Goal: Find specific page/section: Find specific page/section

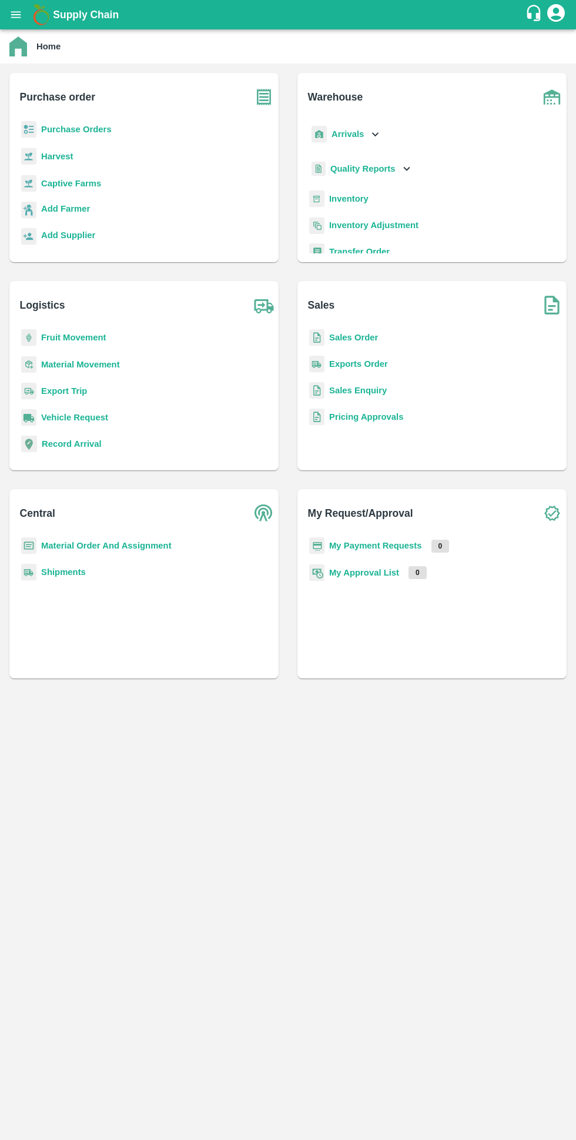
click at [353, 546] on b "My Payment Requests" at bounding box center [375, 545] width 93 height 9
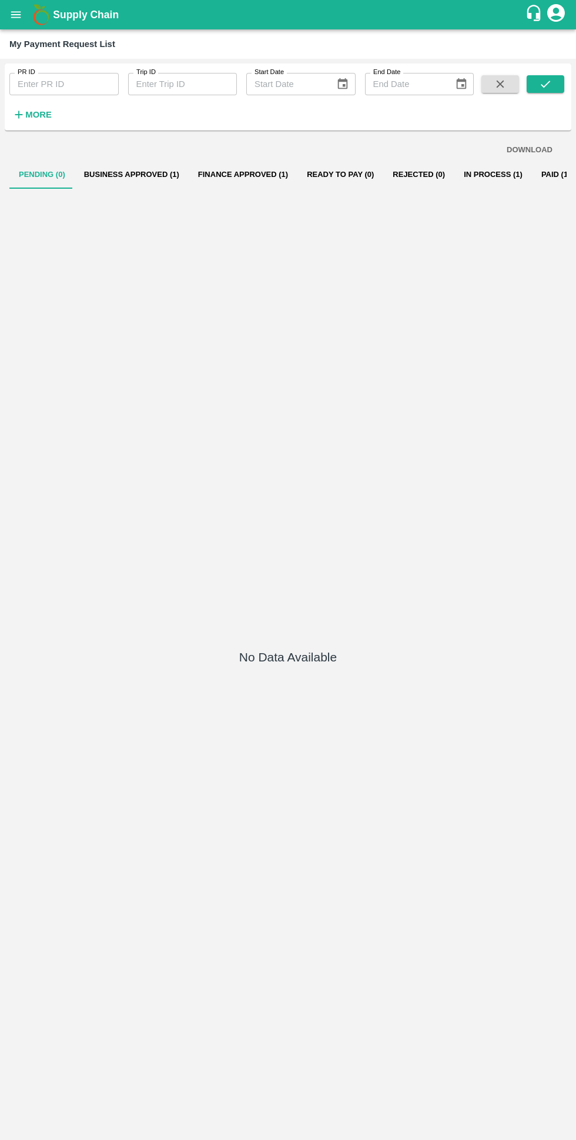
click at [90, 183] on button "Business Approved (1)" at bounding box center [132, 175] width 114 height 28
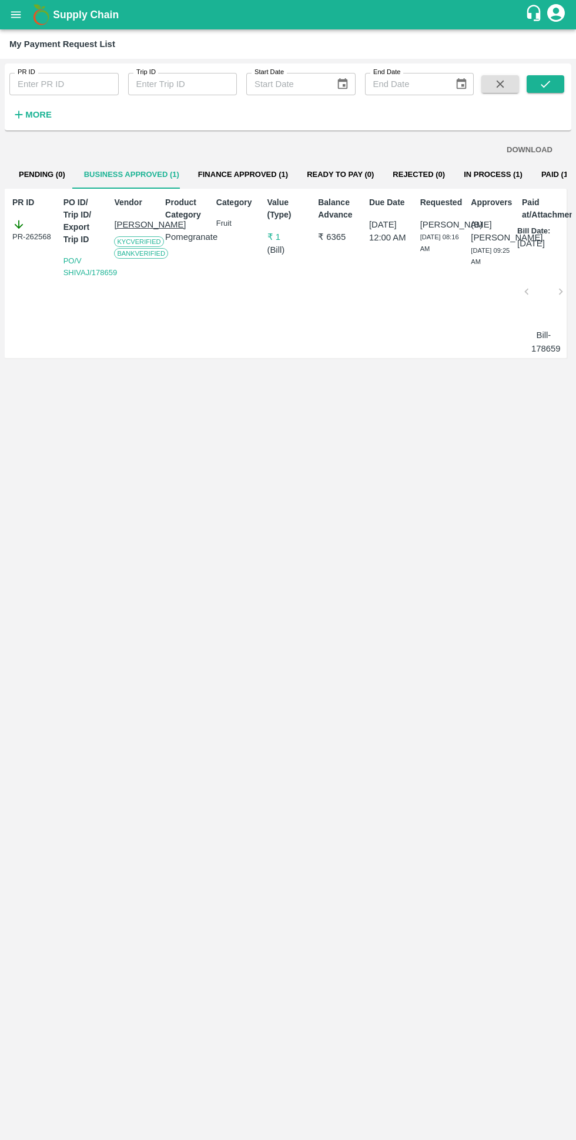
click at [233, 176] on button "Finance Approved (1)" at bounding box center [243, 175] width 109 height 28
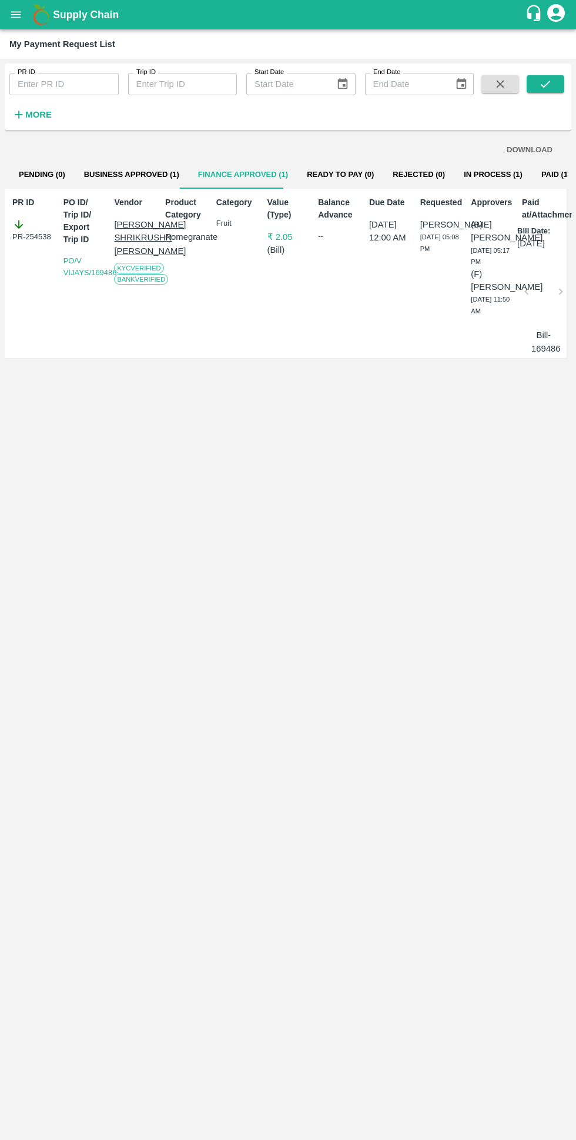
click at [455, 167] on button "In Process (1)" at bounding box center [494, 175] width 78 height 28
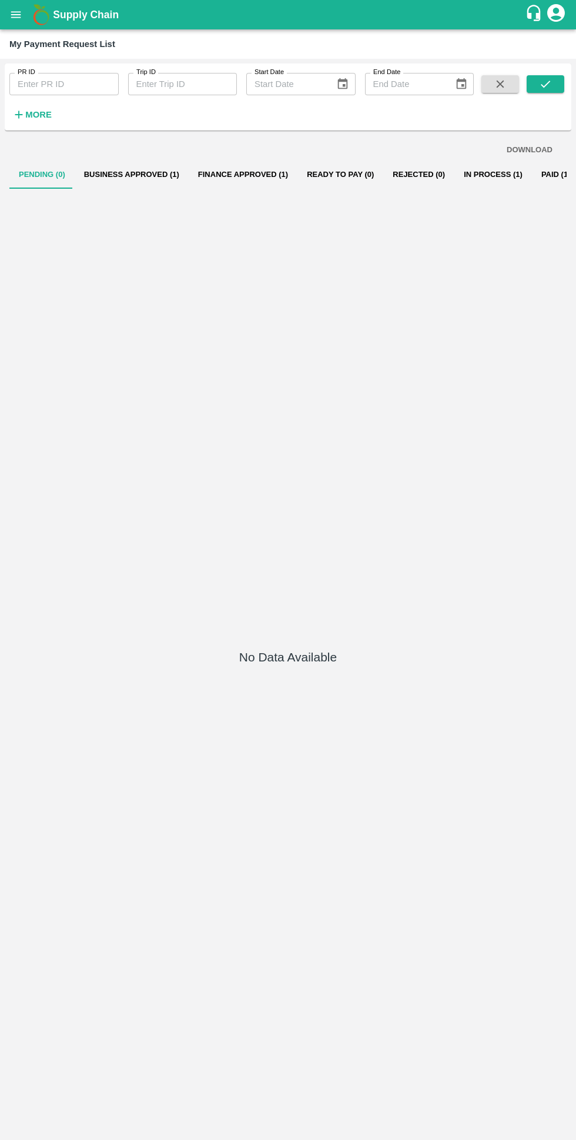
click at [472, 176] on button "In Process (1)" at bounding box center [494, 175] width 78 height 28
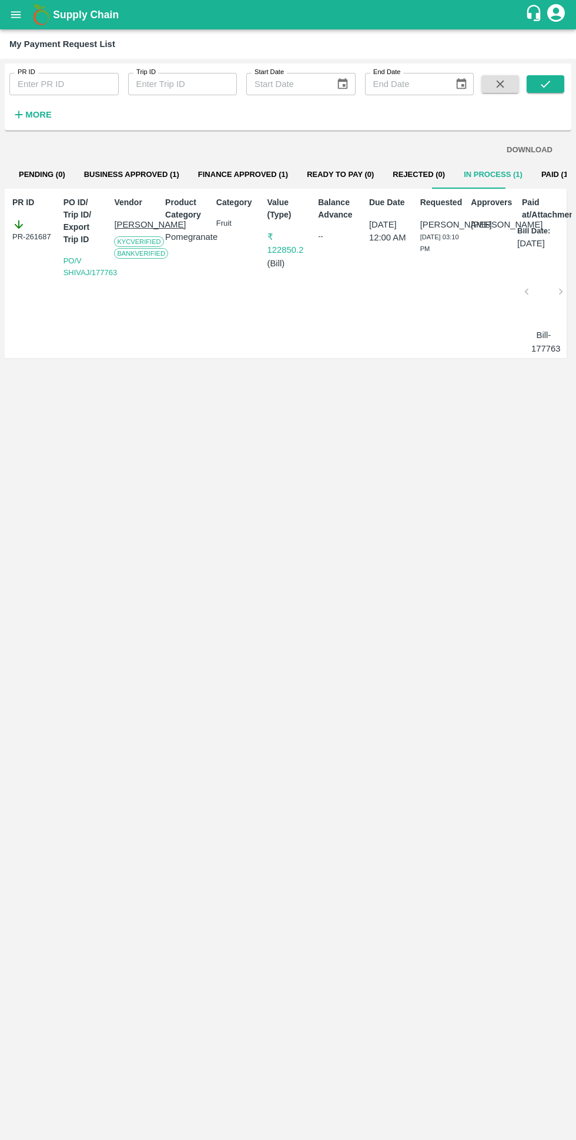
click at [532, 188] on button "Paid (141)" at bounding box center [560, 175] width 56 height 28
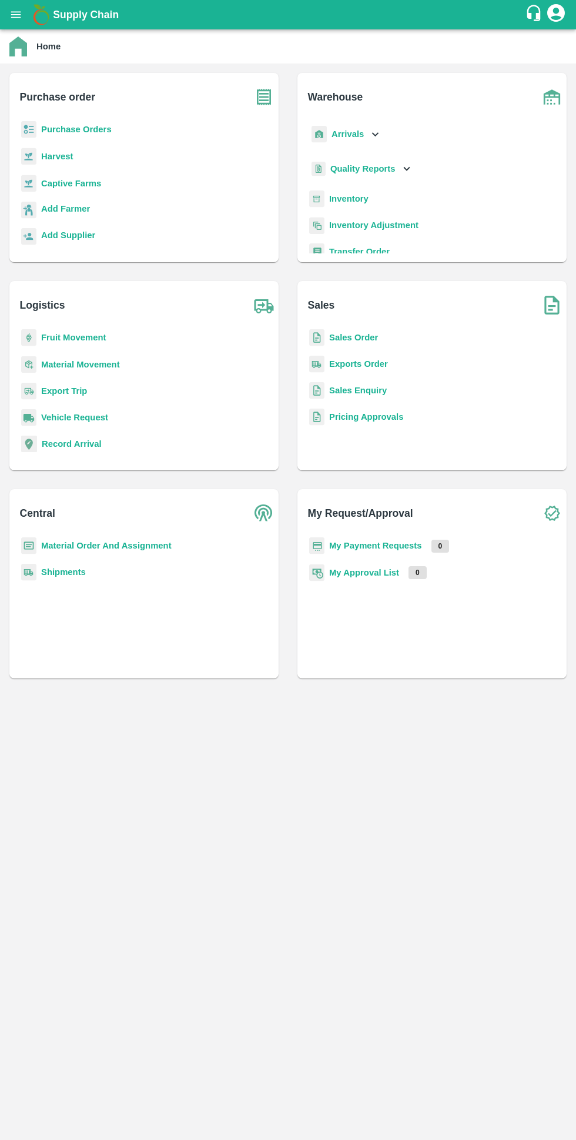
click at [352, 569] on b "My Approval List" at bounding box center [364, 572] width 70 height 9
click at [387, 520] on b "My Request/Approval" at bounding box center [360, 513] width 105 height 16
click at [370, 546] on b "My Payment Requests" at bounding box center [375, 545] width 93 height 9
click at [48, 129] on b "Purchase Orders" at bounding box center [76, 129] width 71 height 9
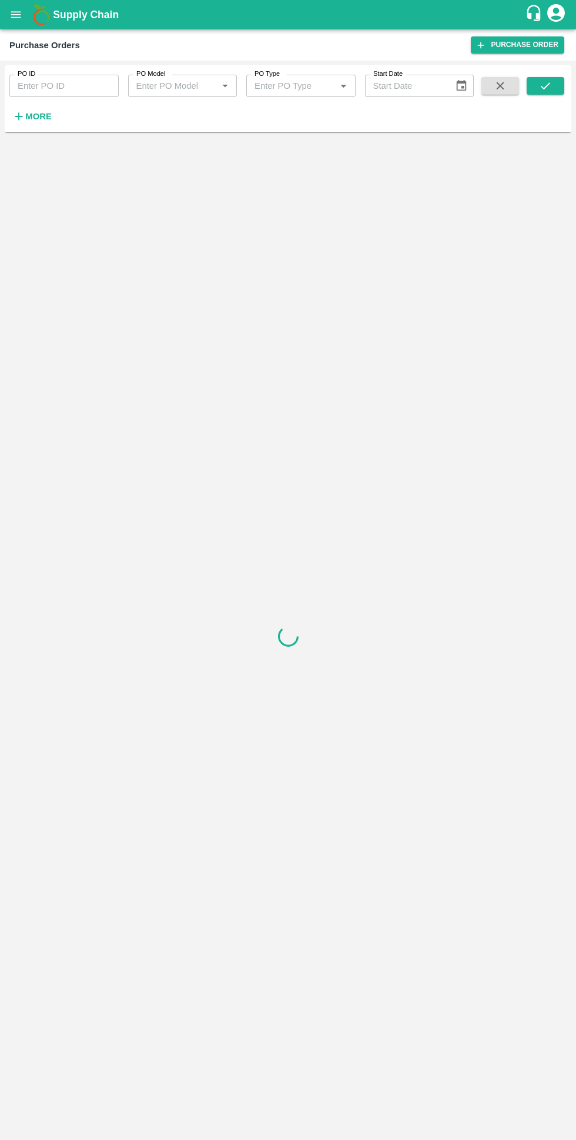
click at [32, 109] on h6 "More" at bounding box center [38, 116] width 26 height 15
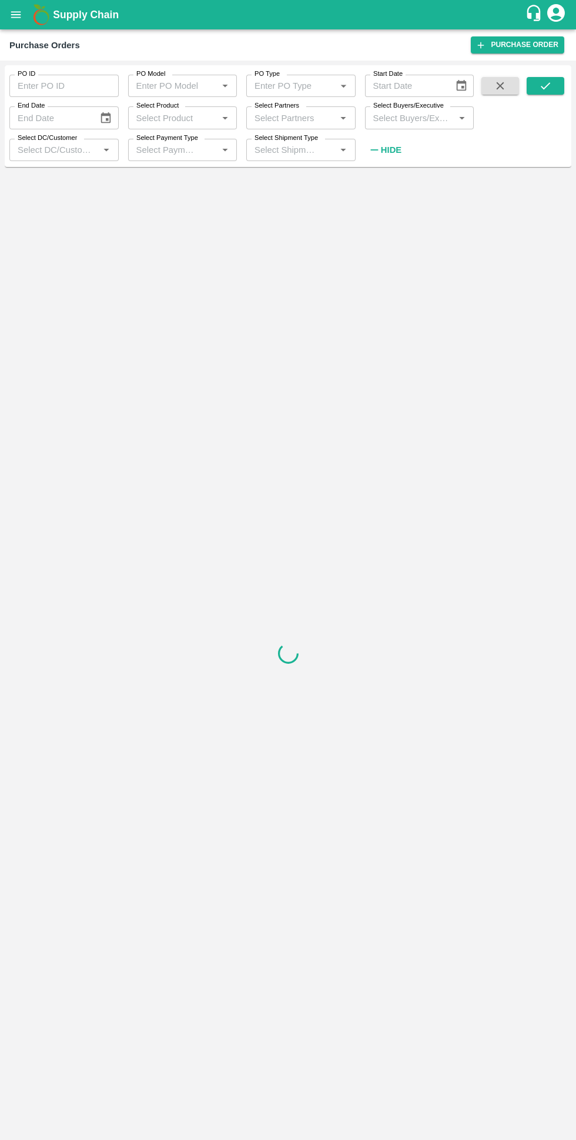
click at [383, 109] on label "Select Buyers/Executive" at bounding box center [408, 105] width 71 height 9
click at [383, 110] on input "Select Buyers/Executive" at bounding box center [410, 117] width 83 height 15
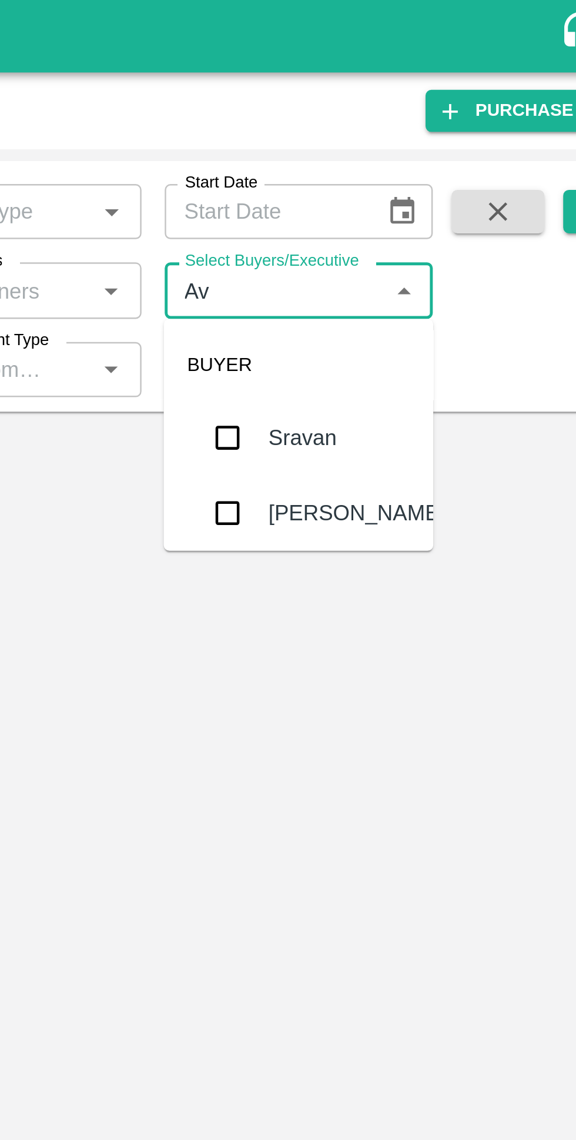
type input "Avinash"
click at [387, 203] on input "checkbox" at bounding box center [391, 208] width 24 height 24
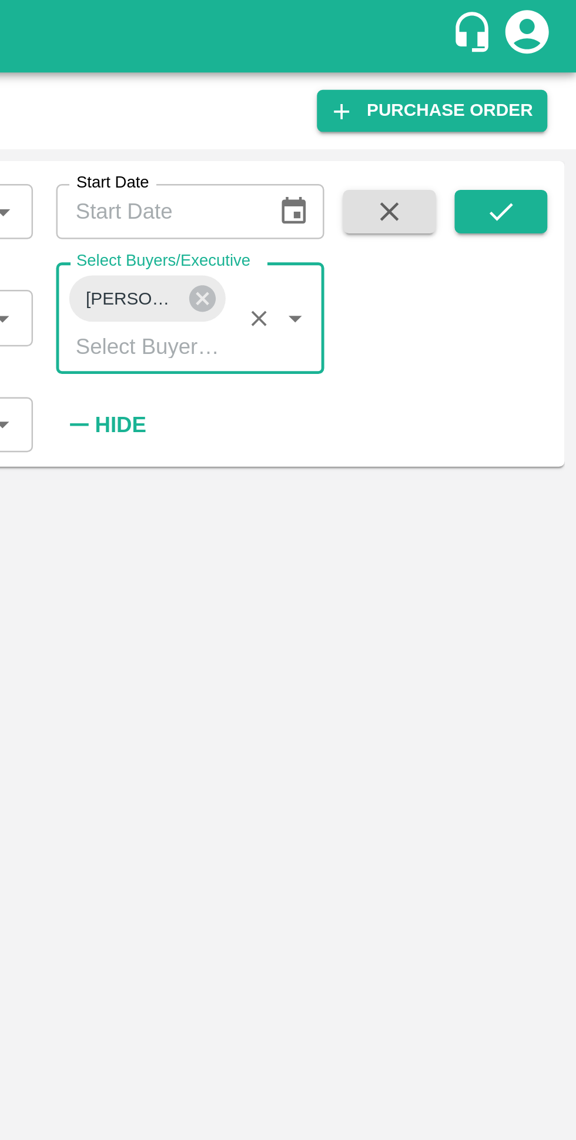
click at [542, 85] on icon "submit" at bounding box center [545, 85] width 13 height 13
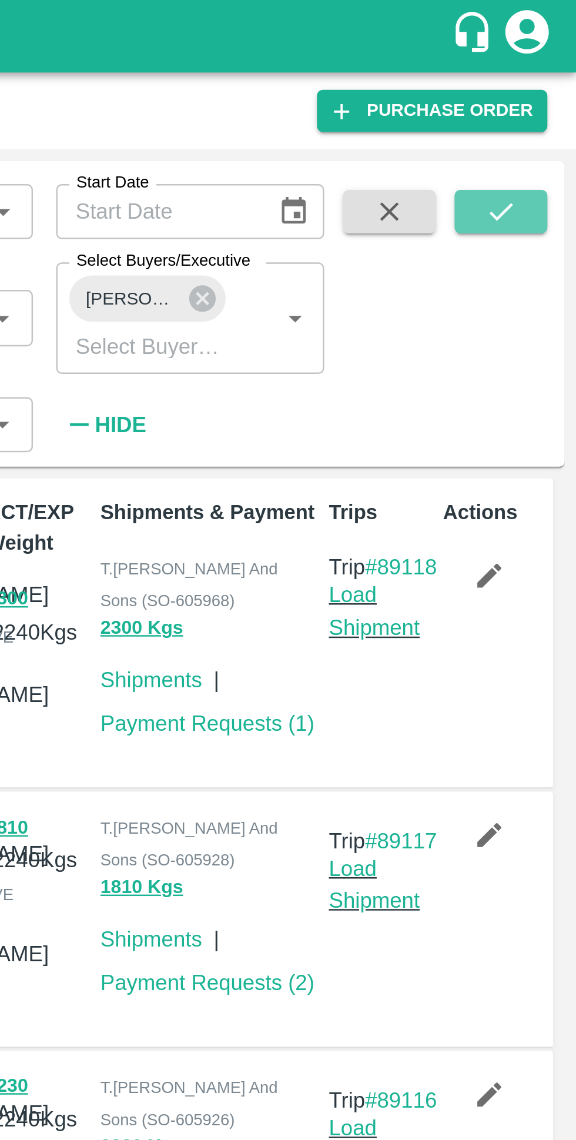
click at [553, 85] on button "submit" at bounding box center [546, 86] width 38 height 18
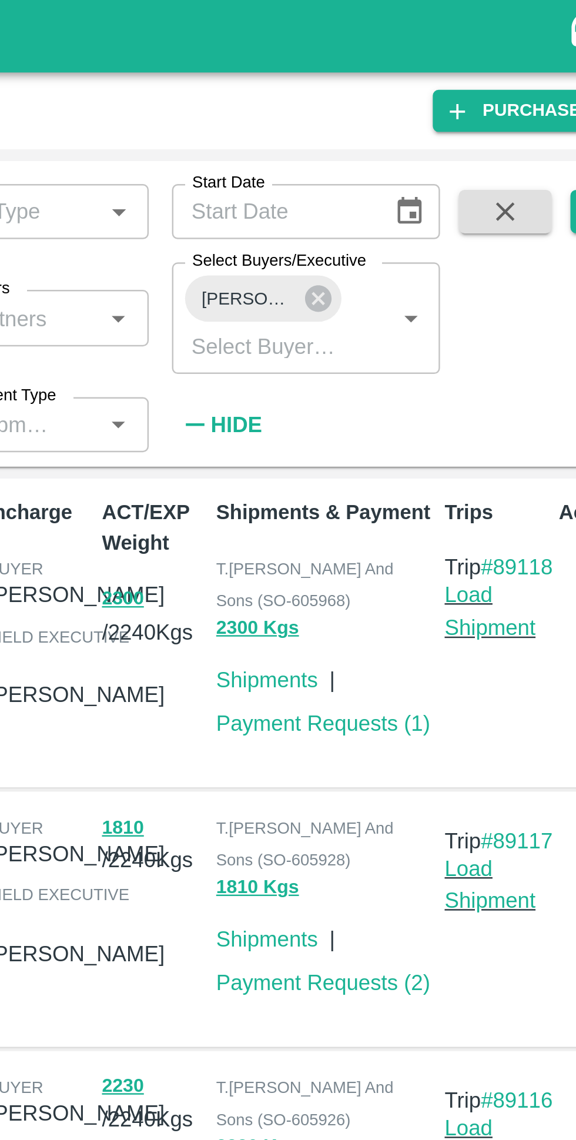
click at [440, 296] on link "Payment Requests ( 1 )" at bounding box center [426, 293] width 87 height 9
